Goal: Task Accomplishment & Management: Use online tool/utility

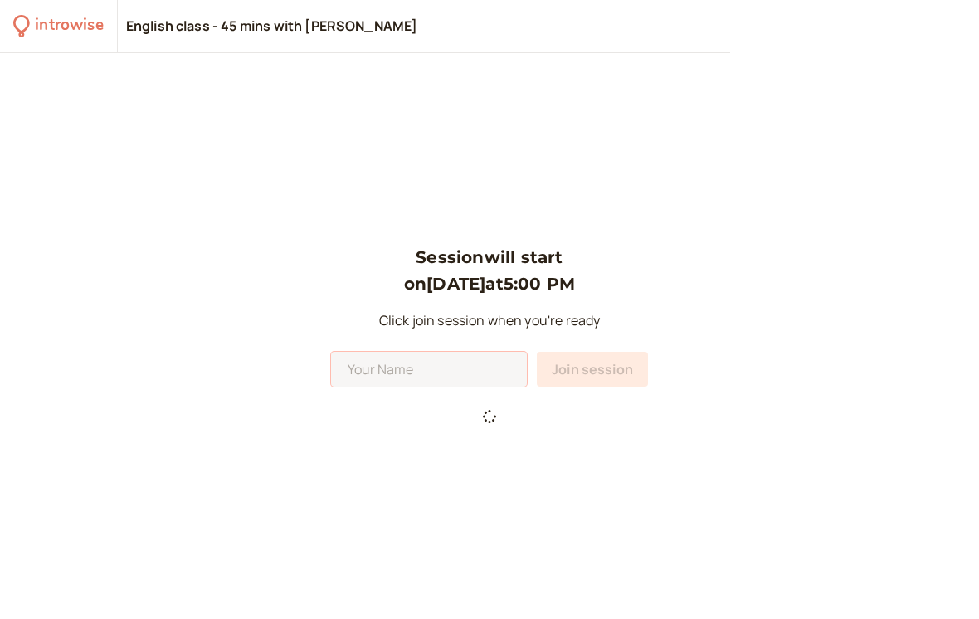
click at [421, 384] on input at bounding box center [429, 369] width 196 height 35
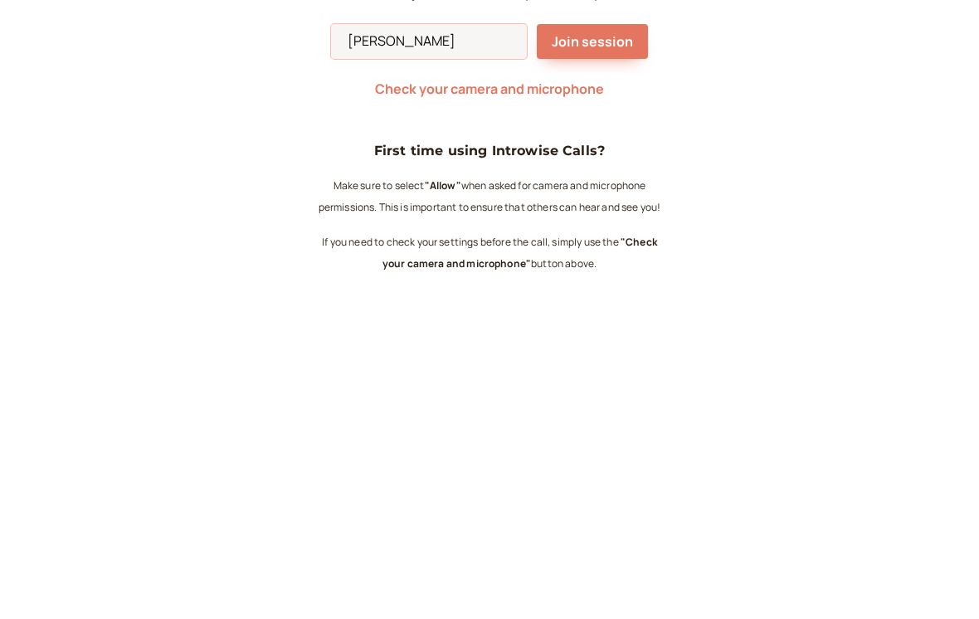
type input "[PERSON_NAME]"
click at [593, 259] on button "Join session" at bounding box center [592, 276] width 111 height 35
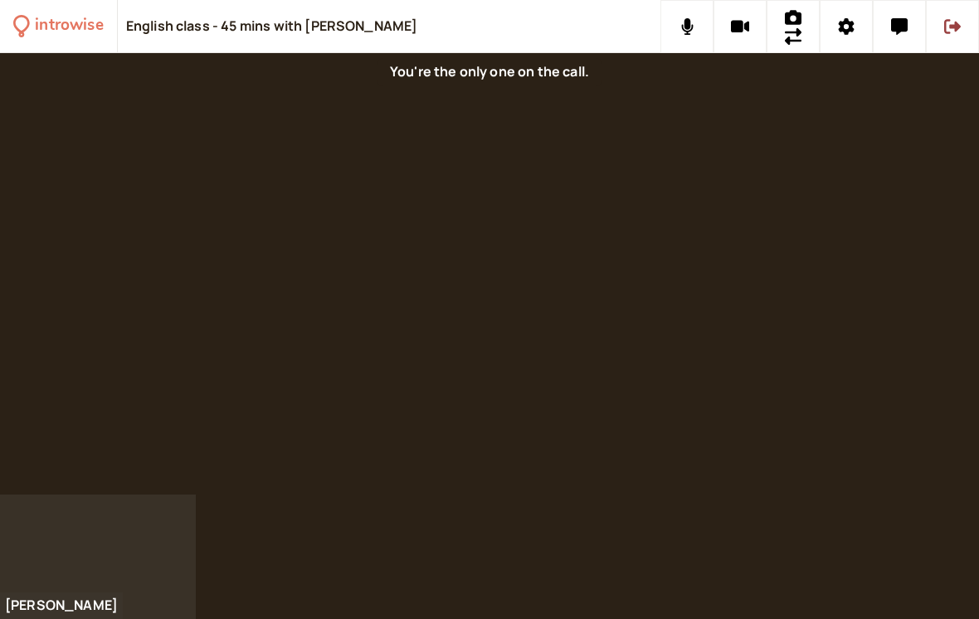
click at [484, 281] on div at bounding box center [489, 273] width 979 height 441
click at [439, 280] on div at bounding box center [489, 273] width 979 height 441
click at [611, 22] on span "Session ends" at bounding box center [616, 16] width 71 height 19
click at [626, 265] on div at bounding box center [489, 273] width 979 height 441
click at [690, 416] on div at bounding box center [489, 273] width 979 height 441
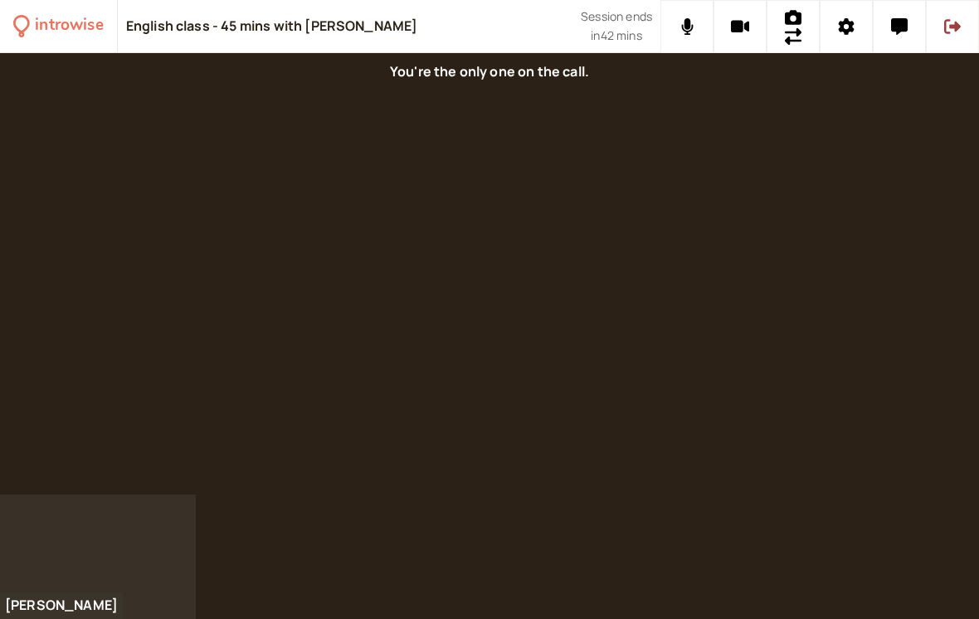
click at [737, 21] on icon at bounding box center [740, 27] width 19 height 12
click at [756, 26] on button at bounding box center [739, 26] width 53 height 53
click at [686, 35] on button at bounding box center [686, 26] width 53 height 53
click at [682, 32] on icon at bounding box center [687, 26] width 21 height 17
